Goal: Information Seeking & Learning: Learn about a topic

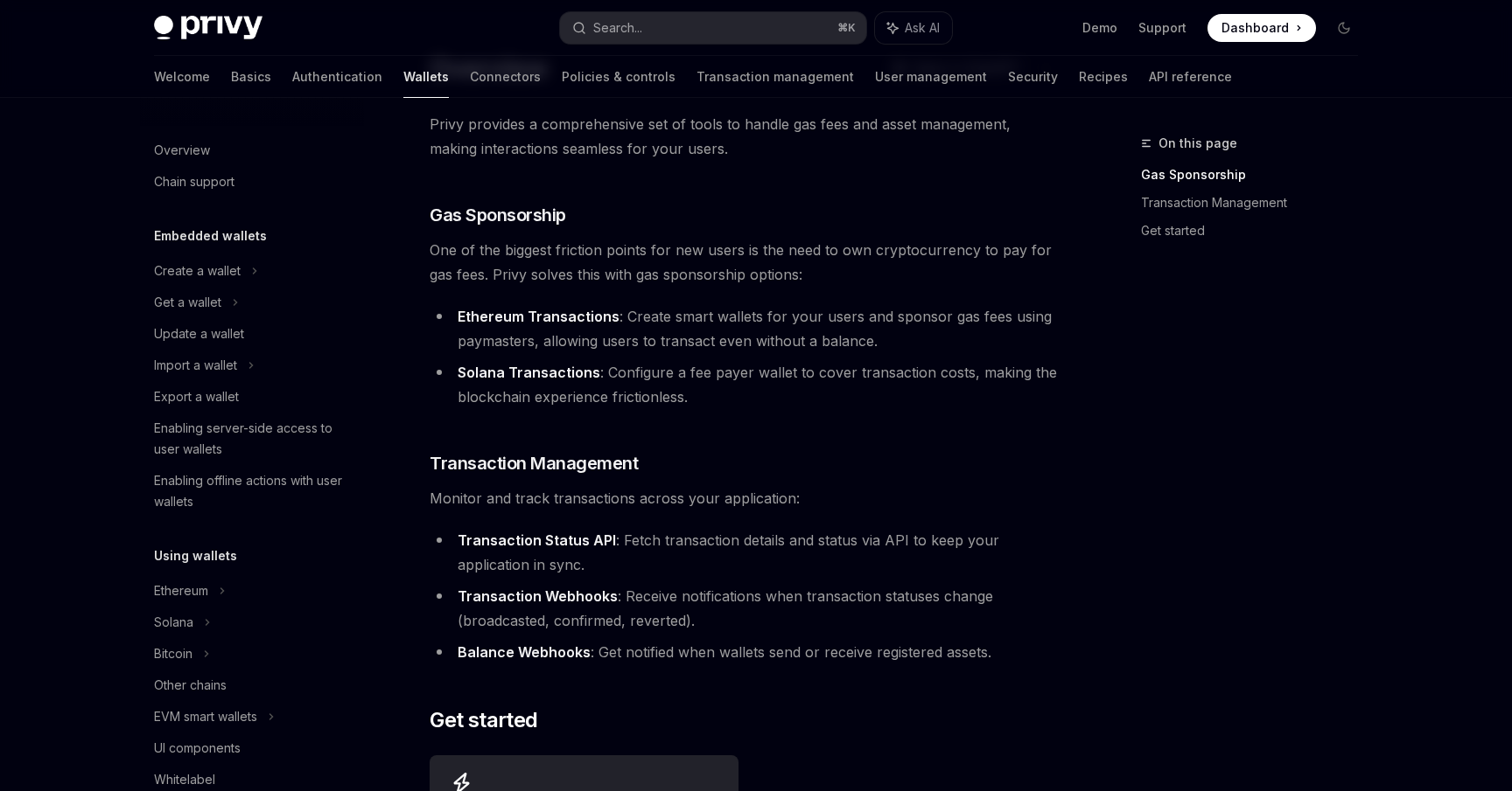
scroll to position [390, 0]
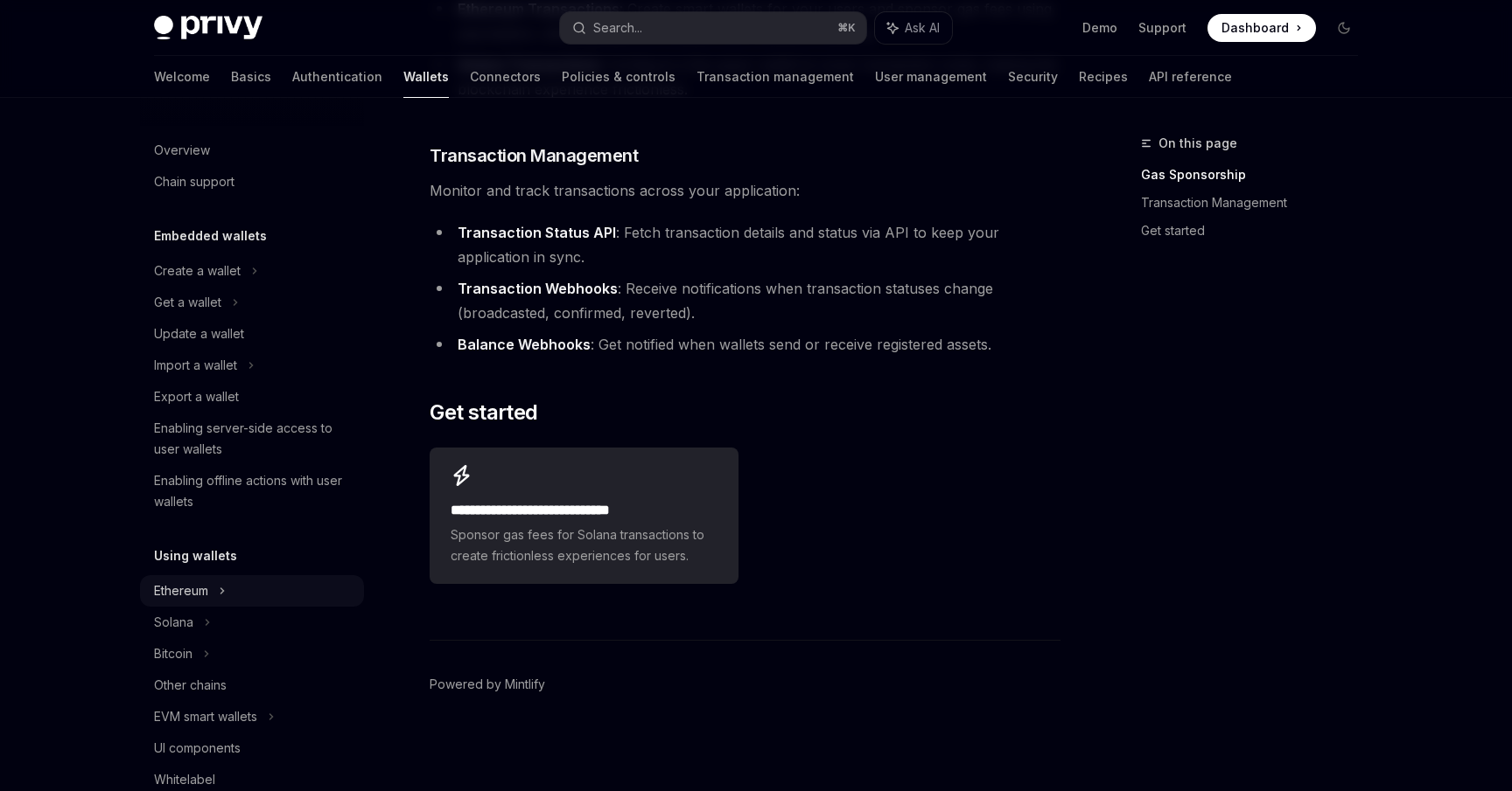
click at [192, 583] on div "Ethereum" at bounding box center [181, 591] width 54 height 21
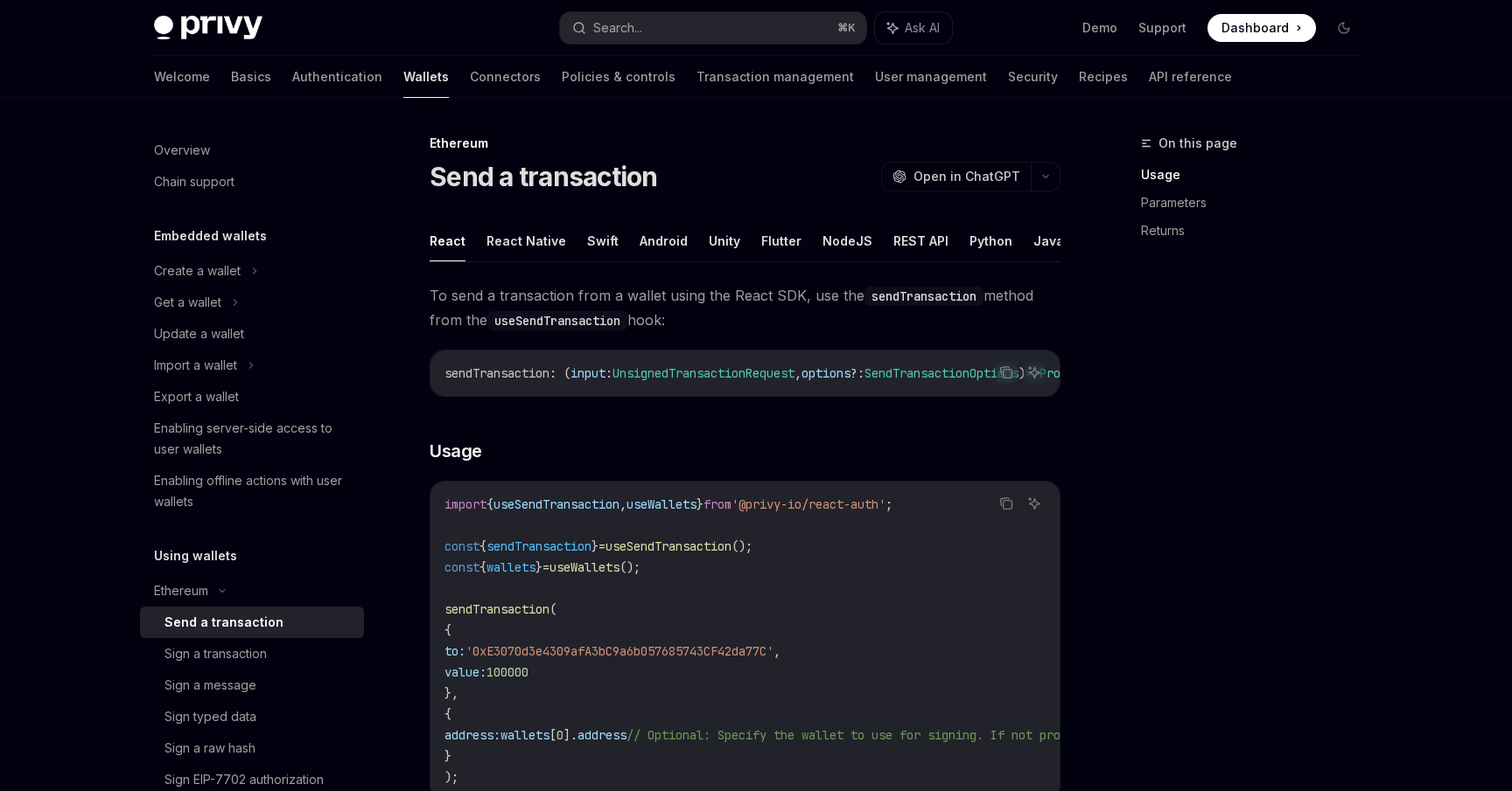
type textarea "*"
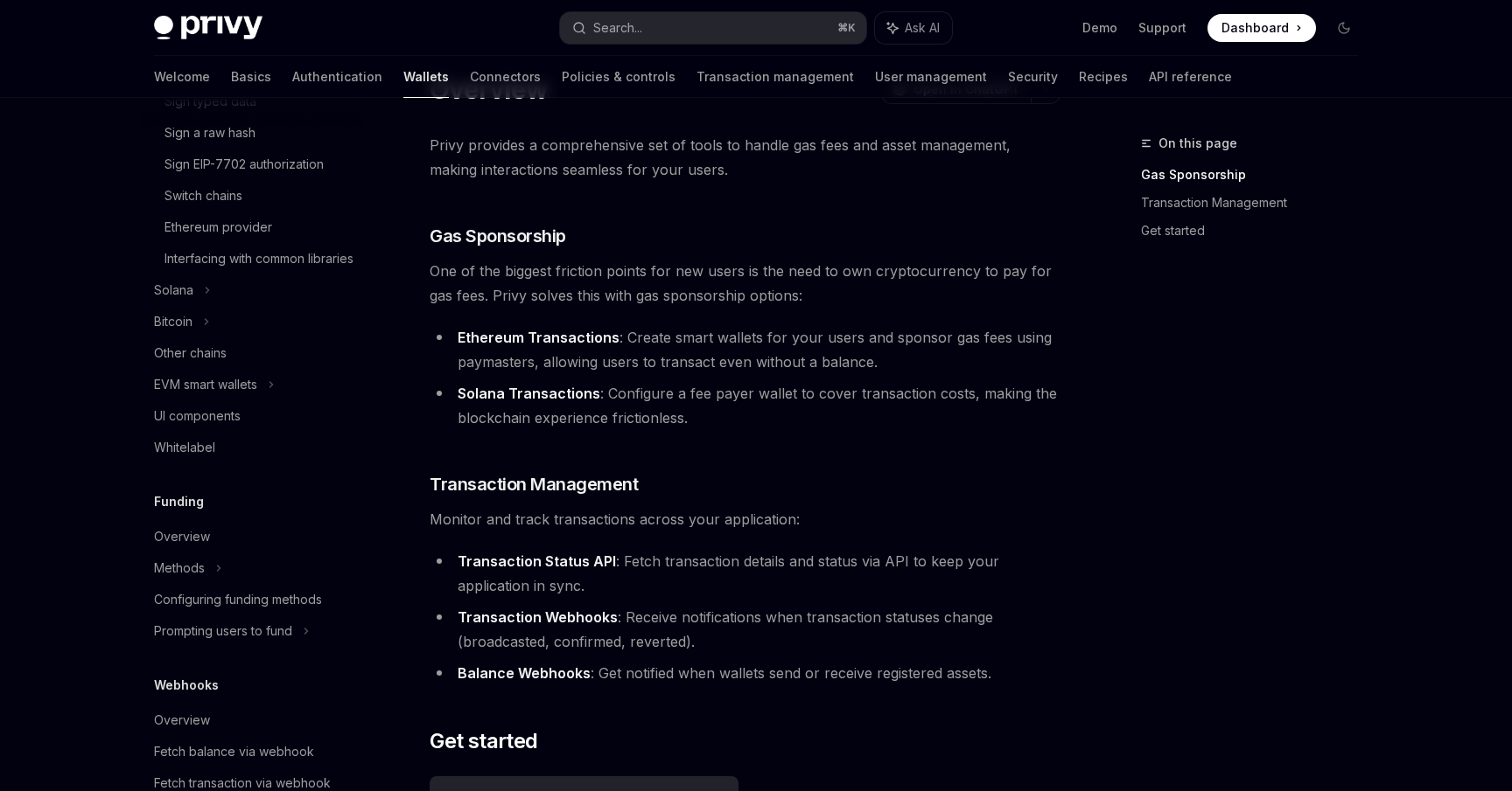
scroll to position [61, 0]
click at [657, 40] on button "Search... ⌘ K" at bounding box center [713, 28] width 307 height 32
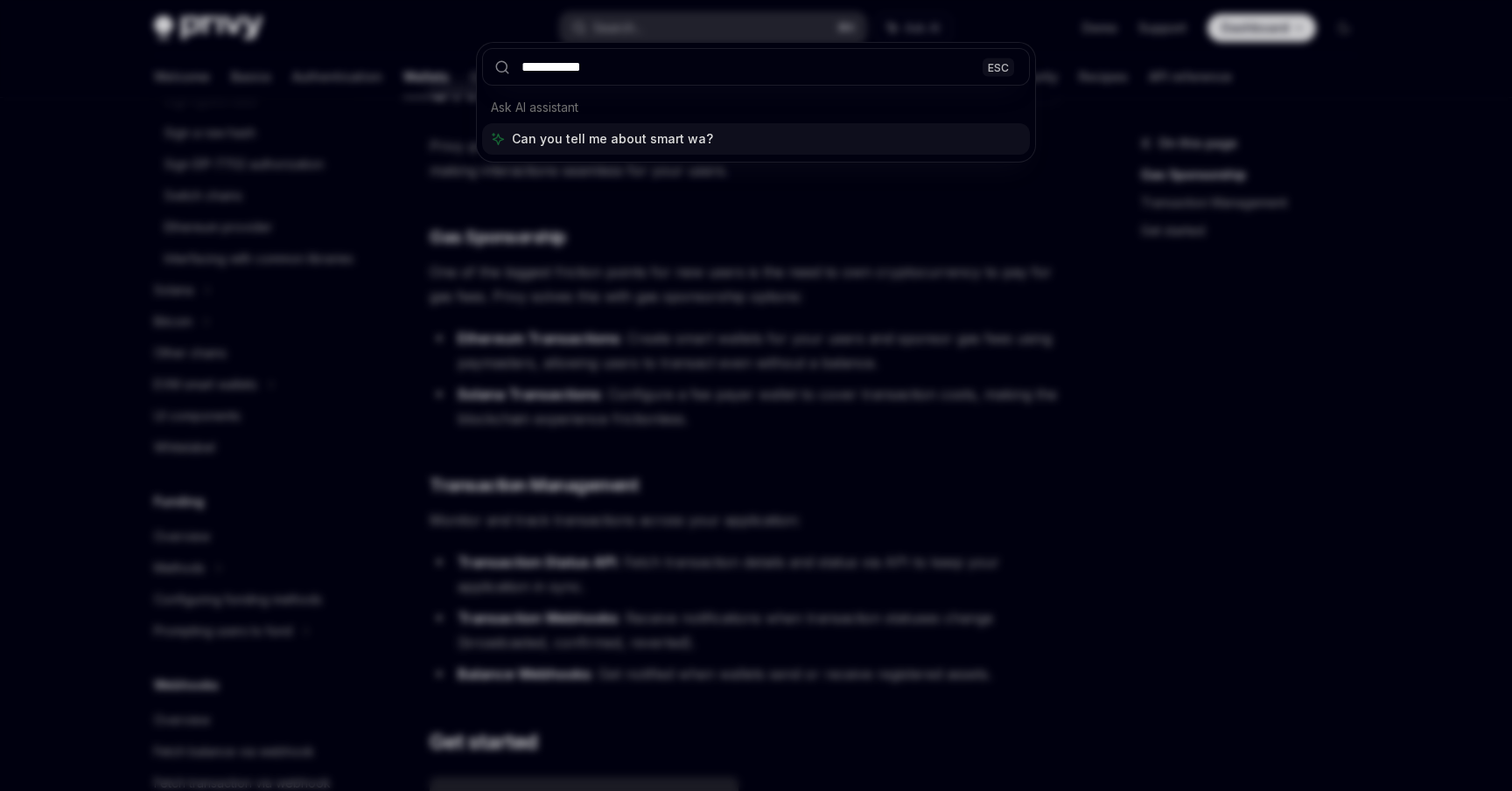
type input "**********"
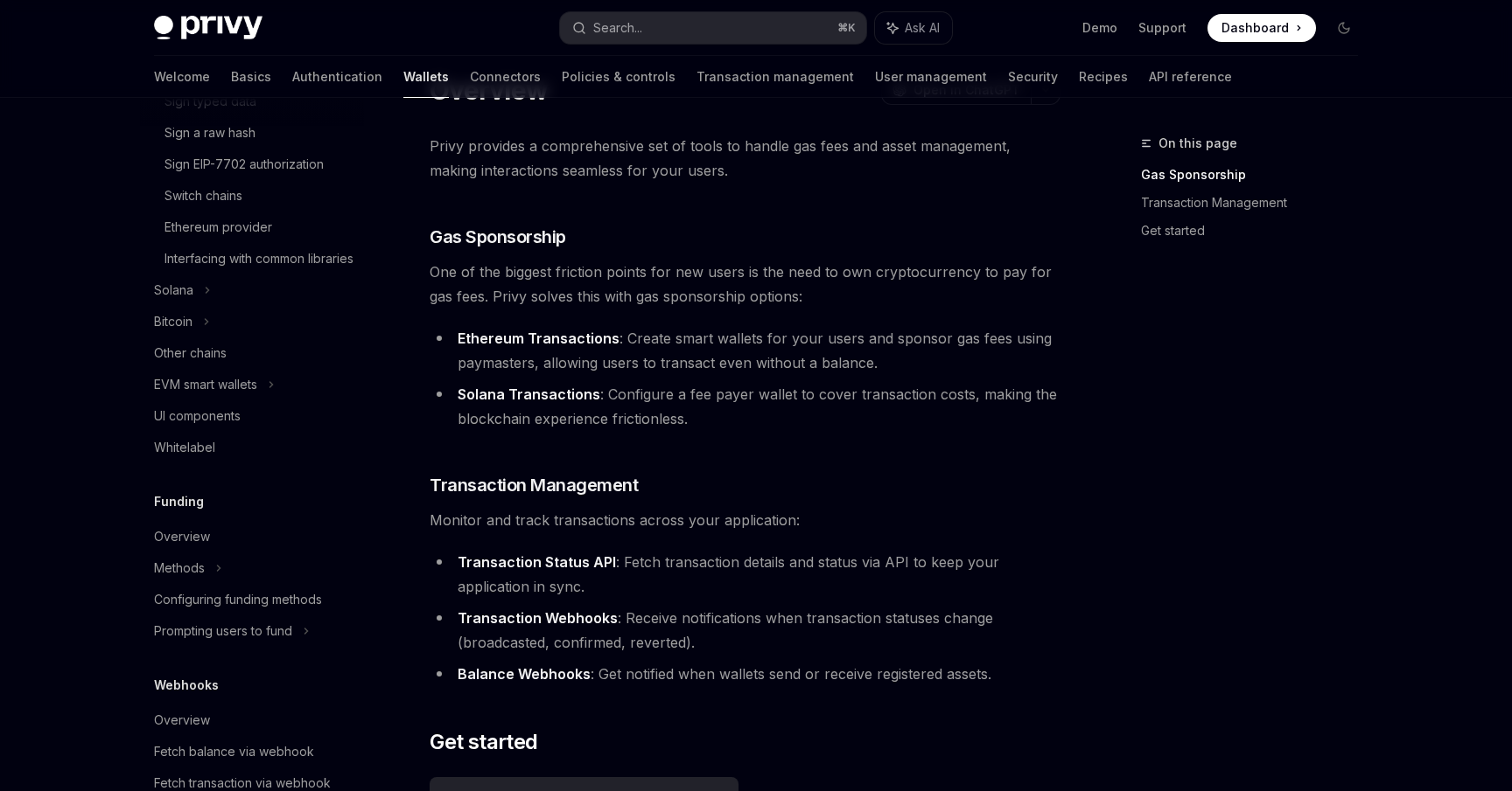
type textarea "*"
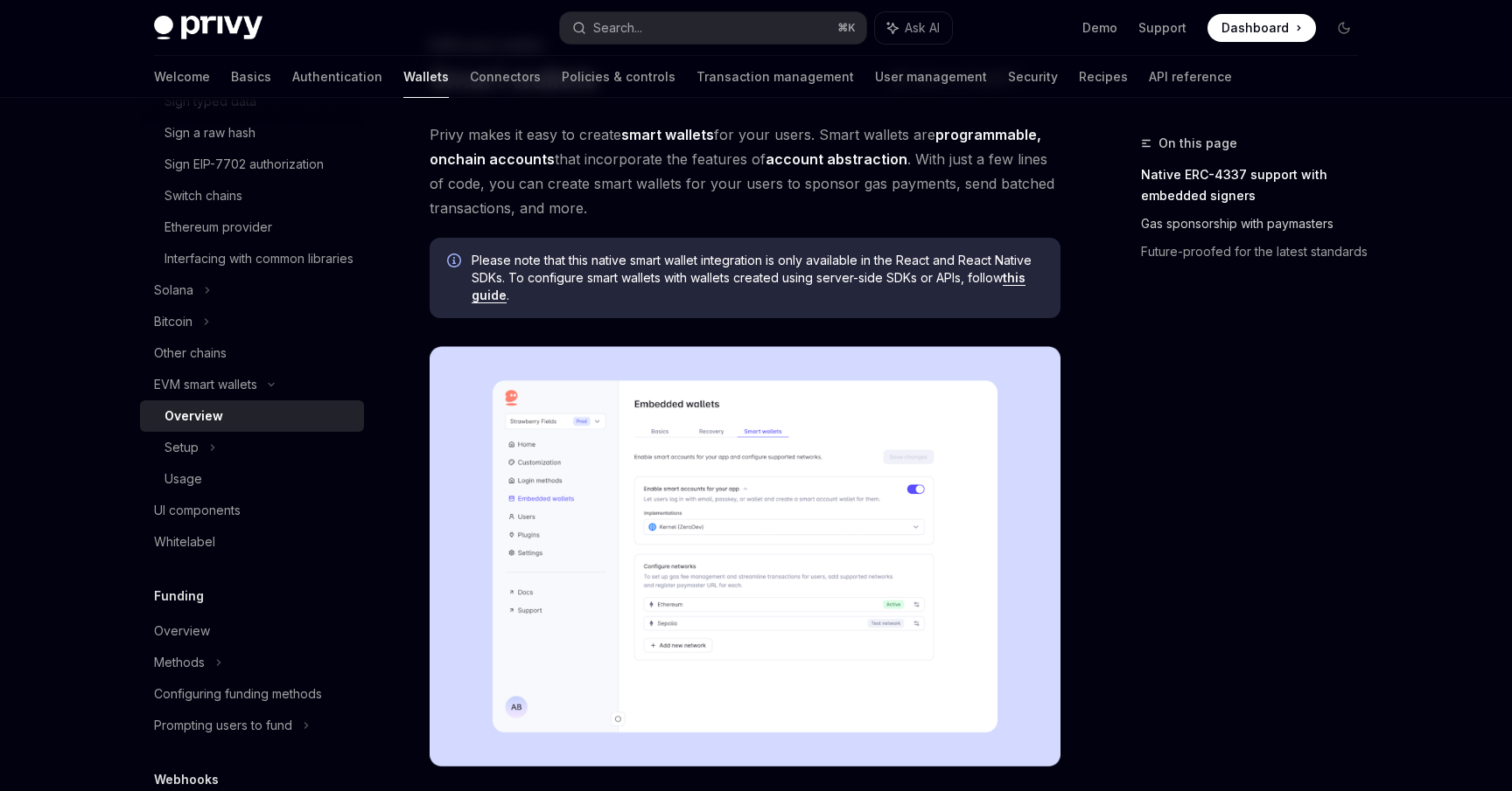
click at [1229, 226] on link "Gas sponsorship with paymasters" at bounding box center [1256, 224] width 231 height 28
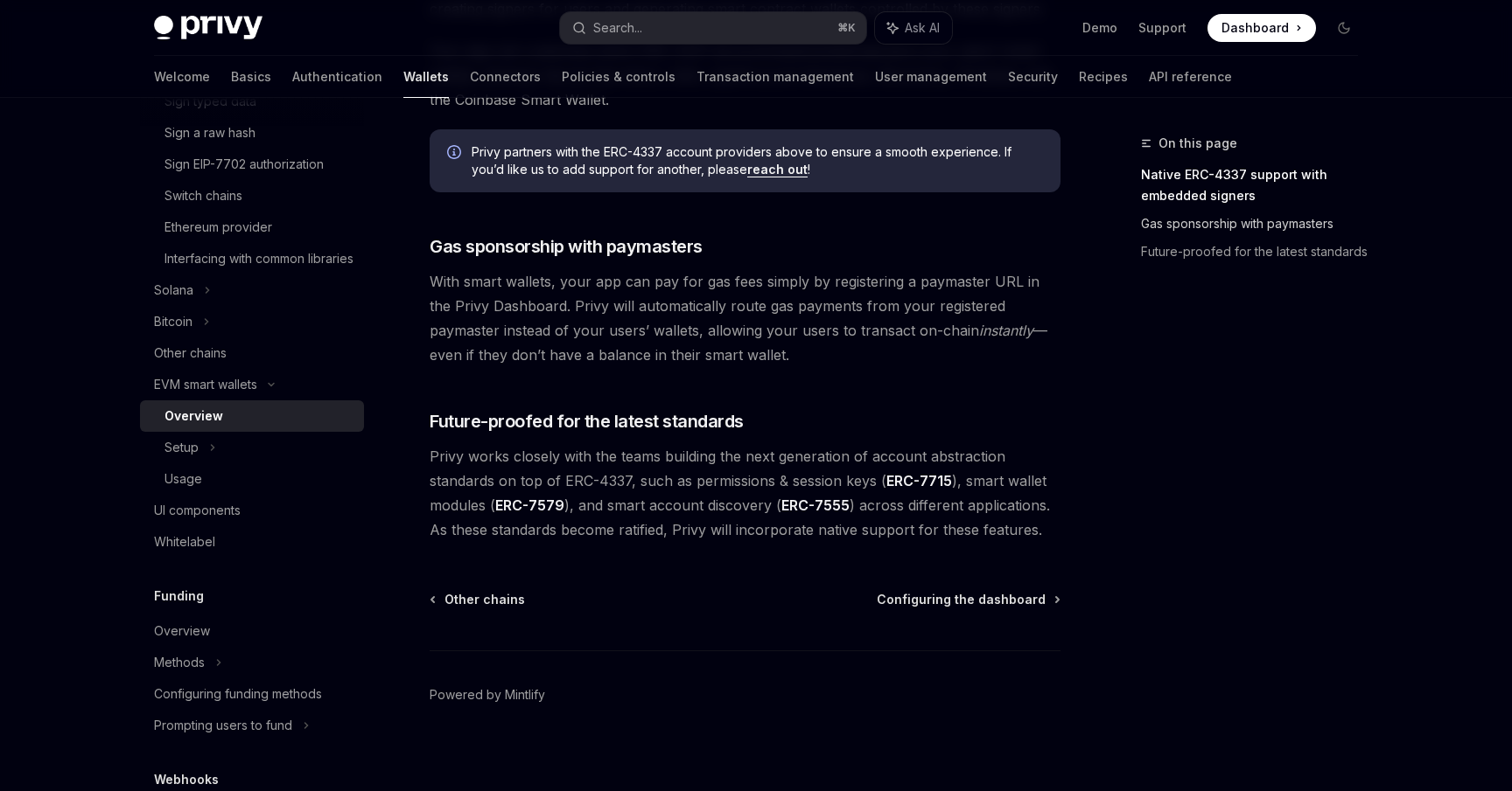
scroll to position [1302, 0]
